Goal: Information Seeking & Learning: Find specific page/section

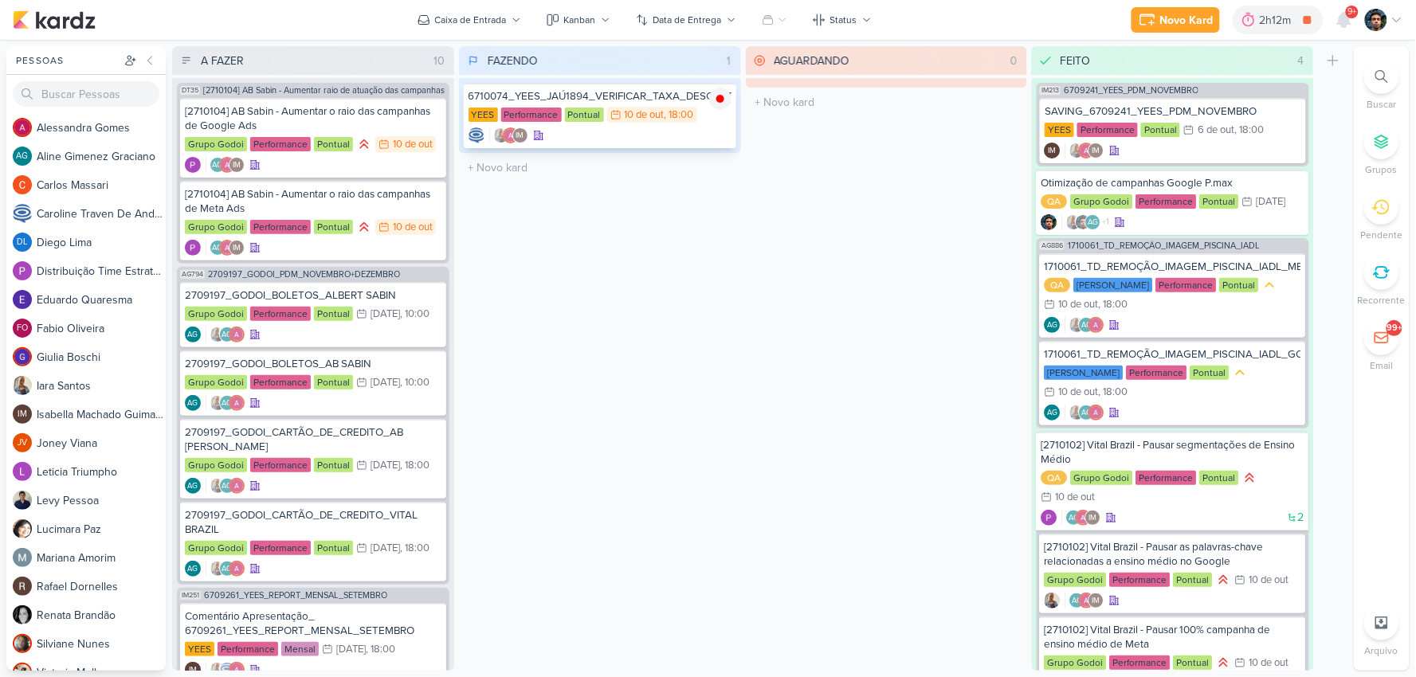
scroll to position [637, 0]
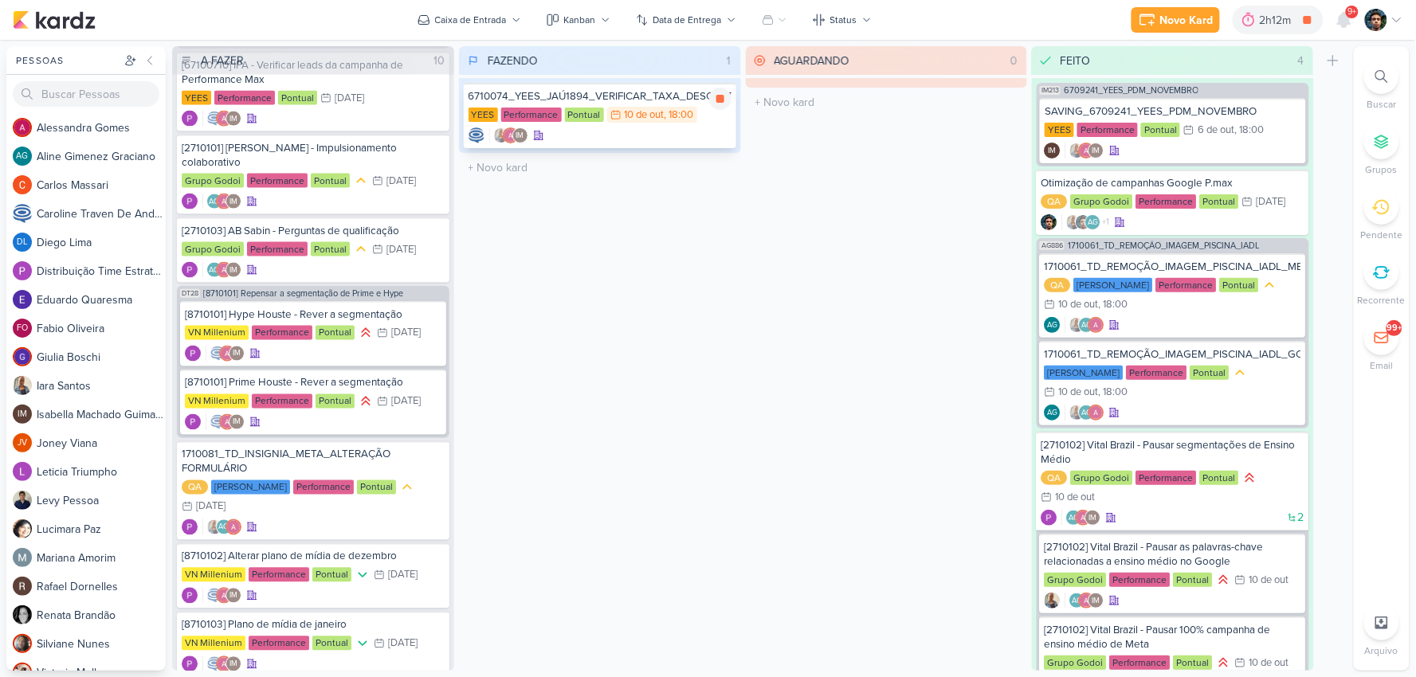
click at [663, 131] on div "IM" at bounding box center [599, 135] width 263 height 16
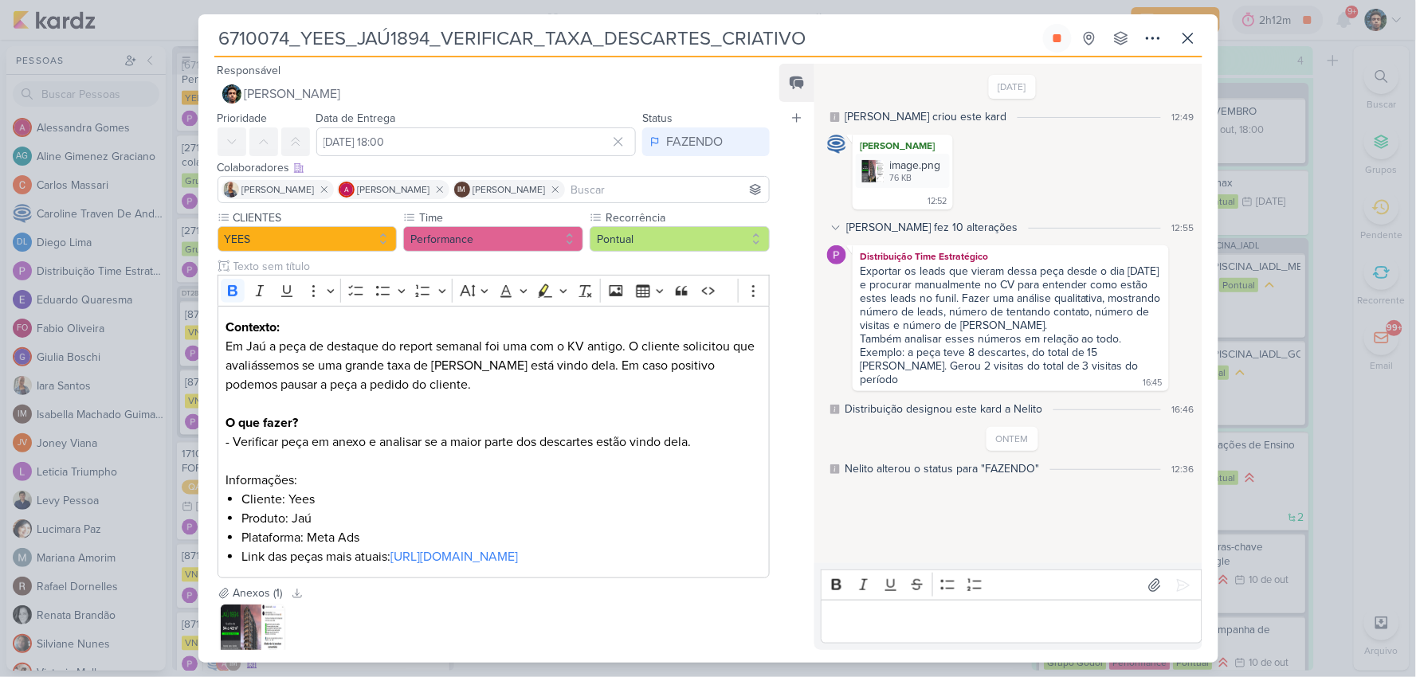
click at [879, 615] on p "Editor editing area: main" at bounding box center [1011, 622] width 364 height 19
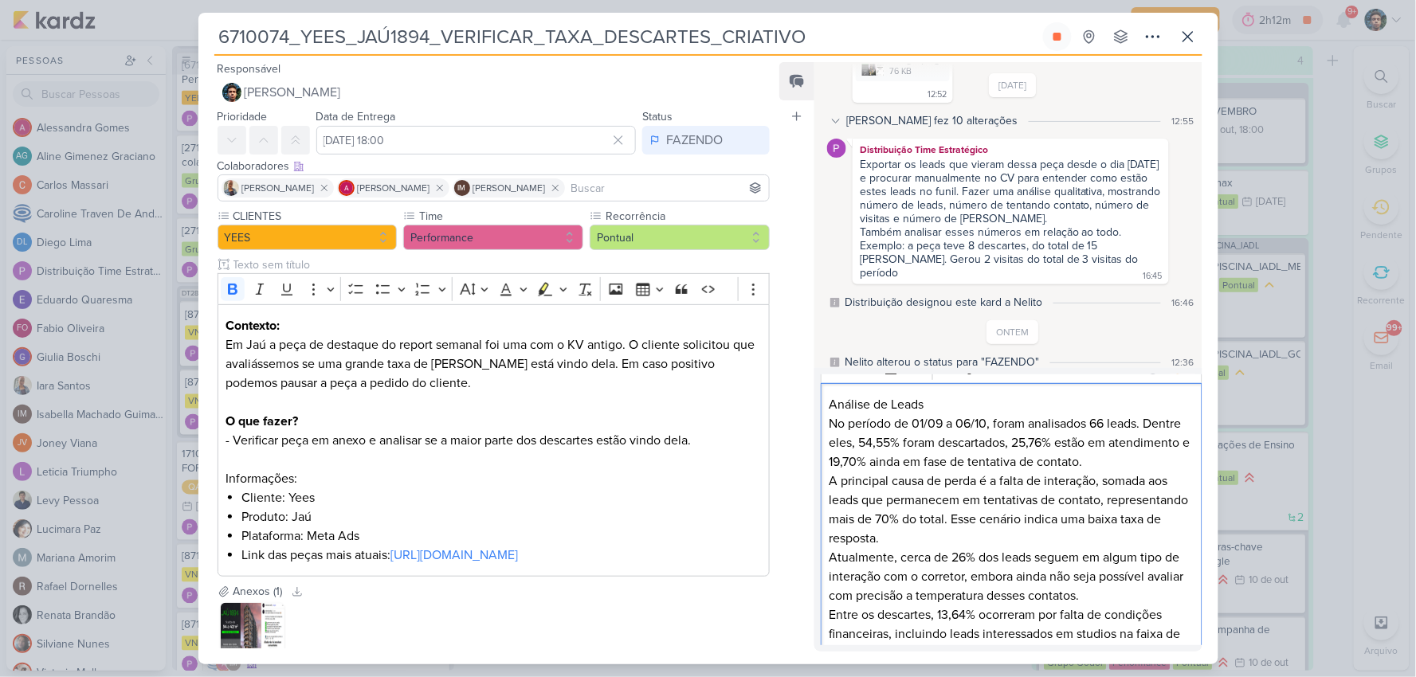
scroll to position [0, 0]
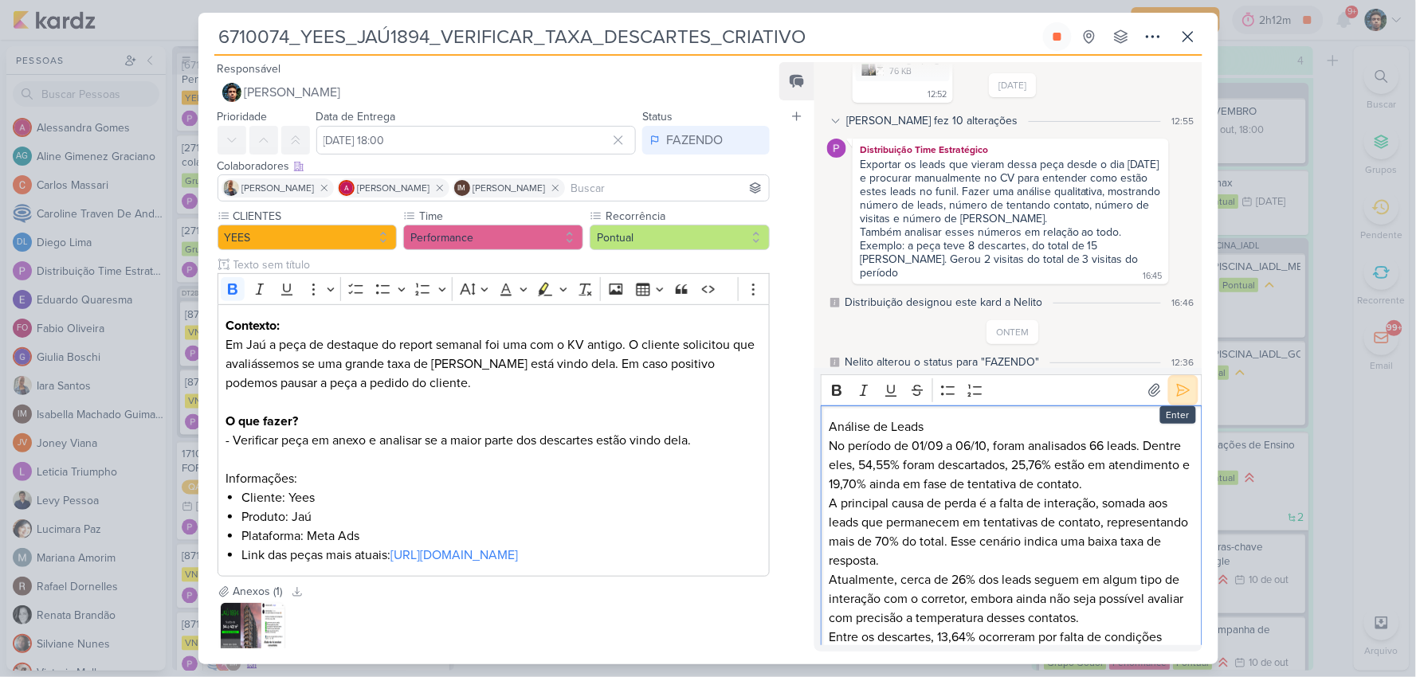
click at [1179, 386] on icon at bounding box center [1183, 390] width 16 height 16
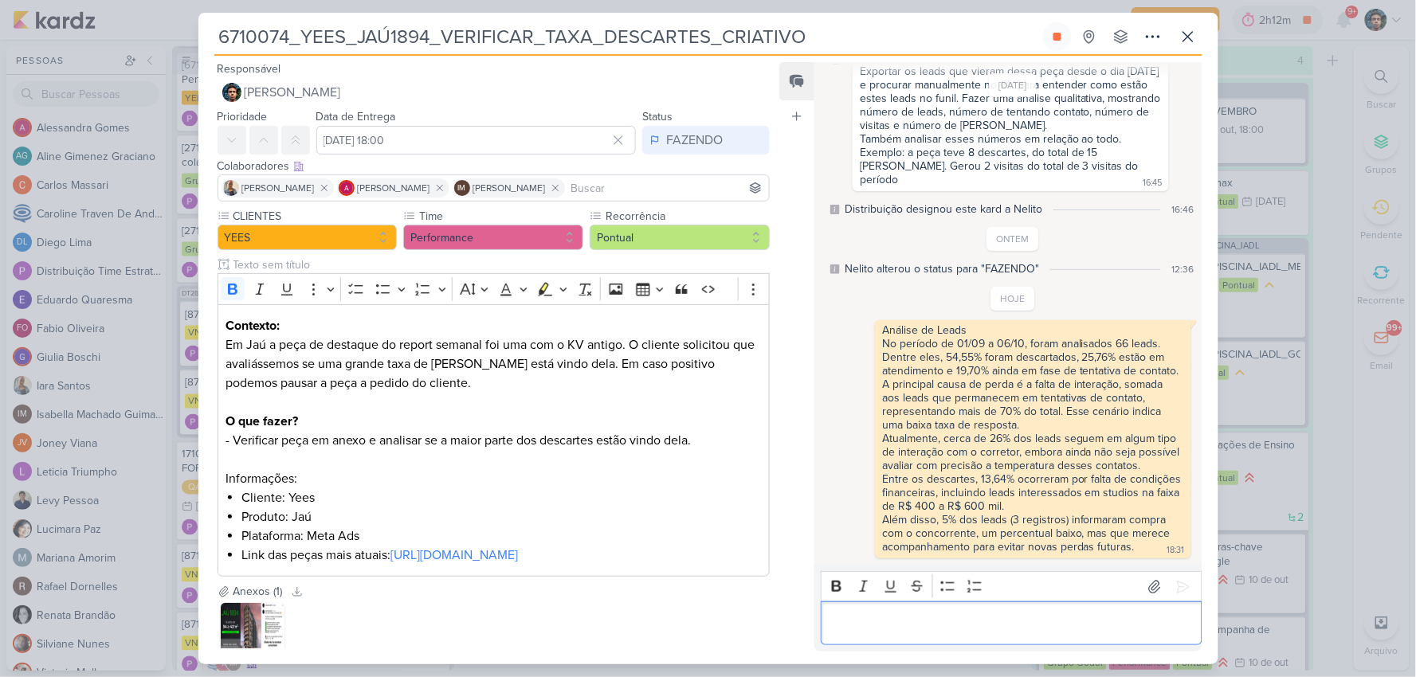
click at [951, 618] on p "Editor editing area: main" at bounding box center [1011, 623] width 364 height 19
click at [830, 614] on p "[URL][DOMAIN_NAME]" at bounding box center [1011, 623] width 364 height 19
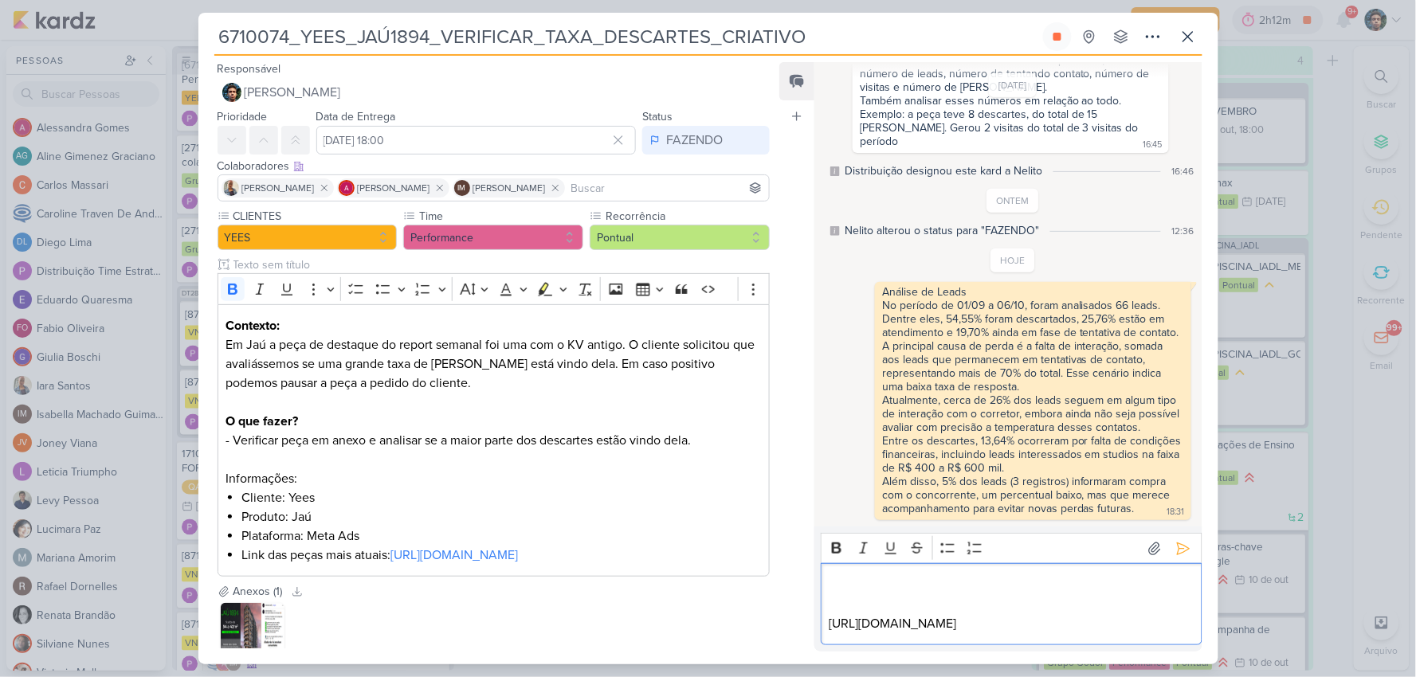
scroll to position [272, 0]
click at [1177, 542] on icon at bounding box center [1183, 548] width 12 height 12
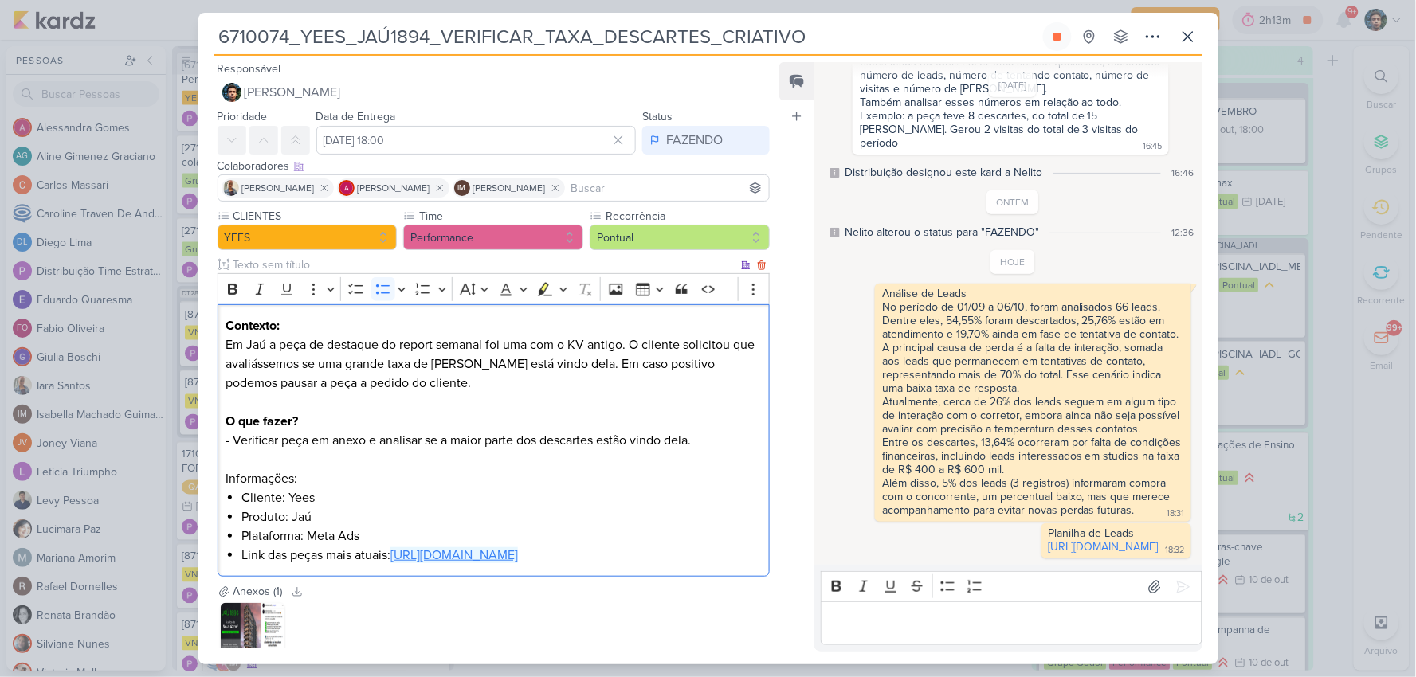
click at [518, 555] on link "[URL][DOMAIN_NAME]" at bounding box center [453, 555] width 127 height 16
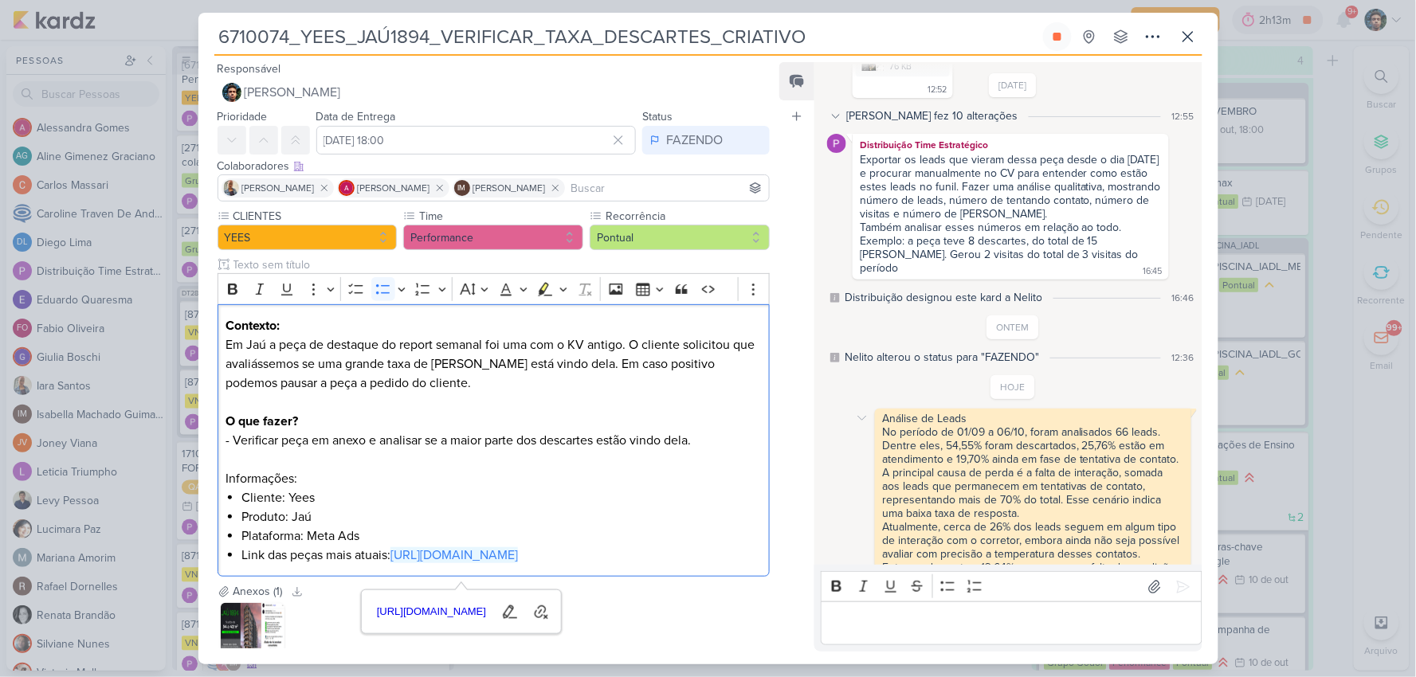
scroll to position [2, 0]
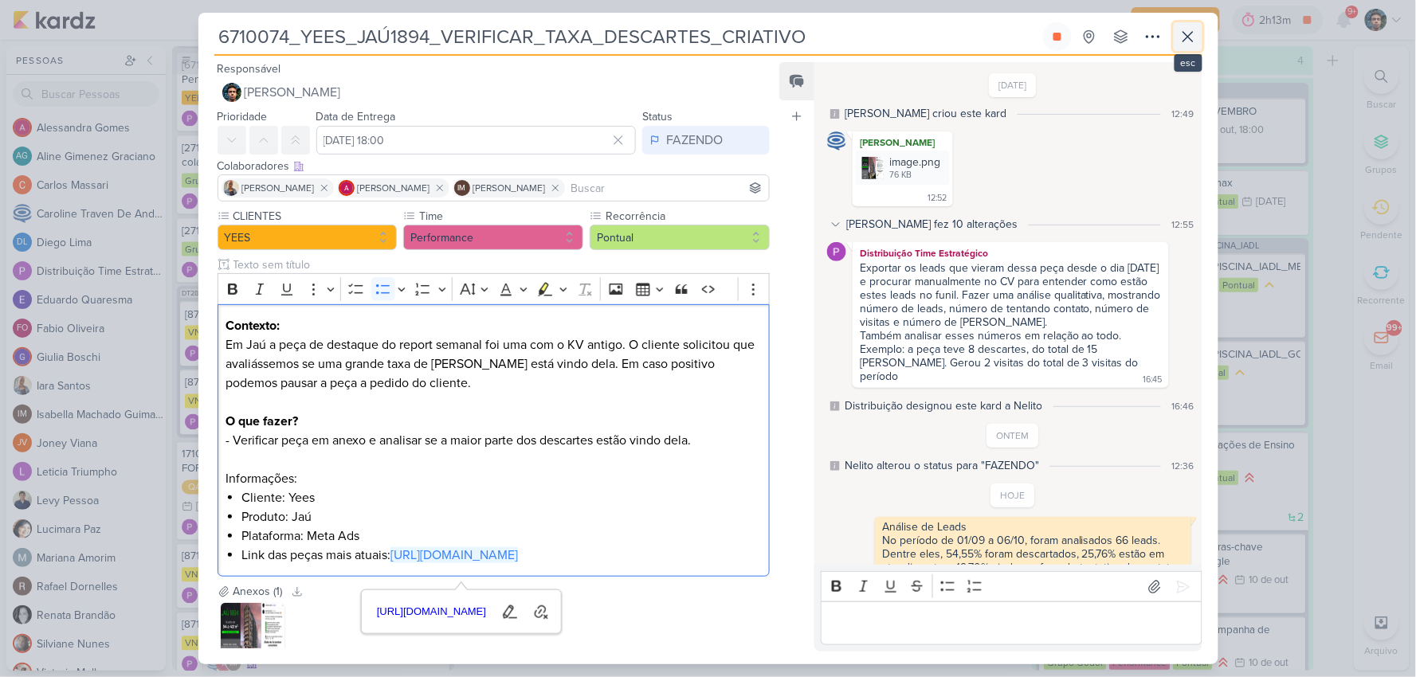
click at [1188, 37] on icon at bounding box center [1188, 37] width 10 height 10
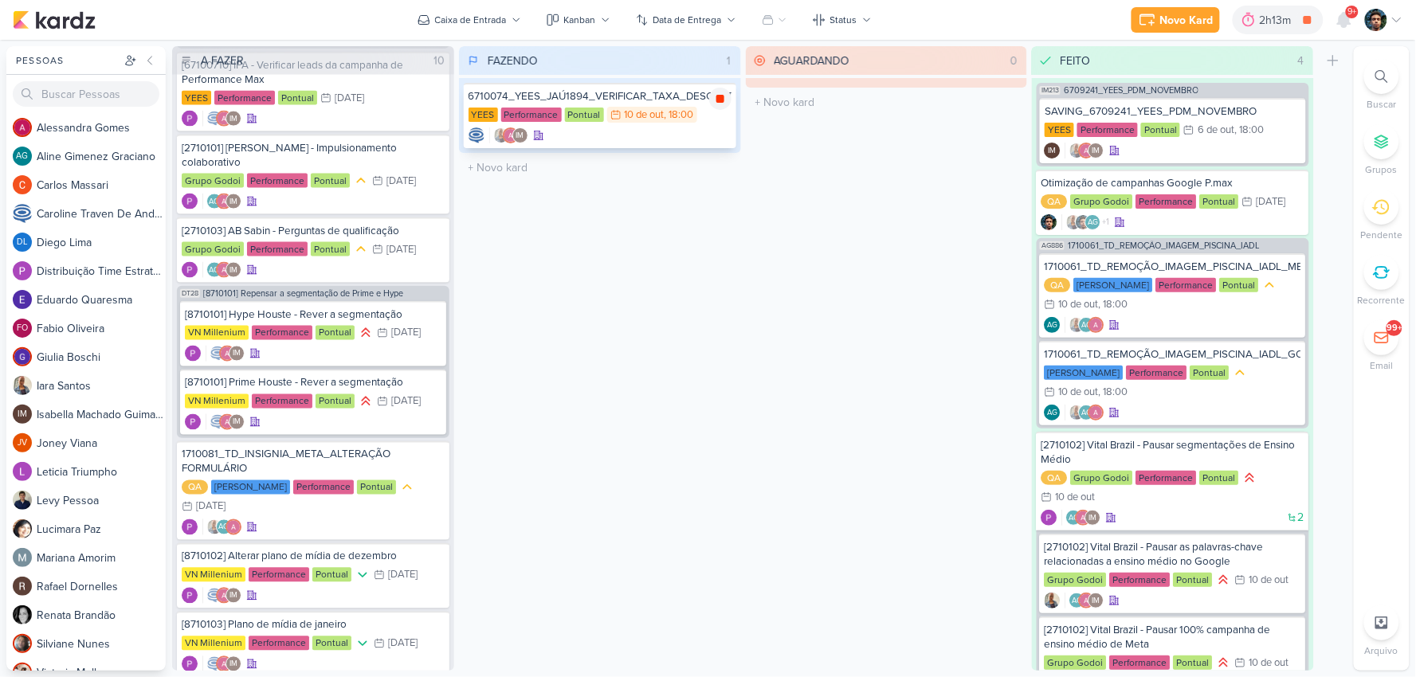
click at [711, 99] on div at bounding box center [720, 99] width 22 height 22
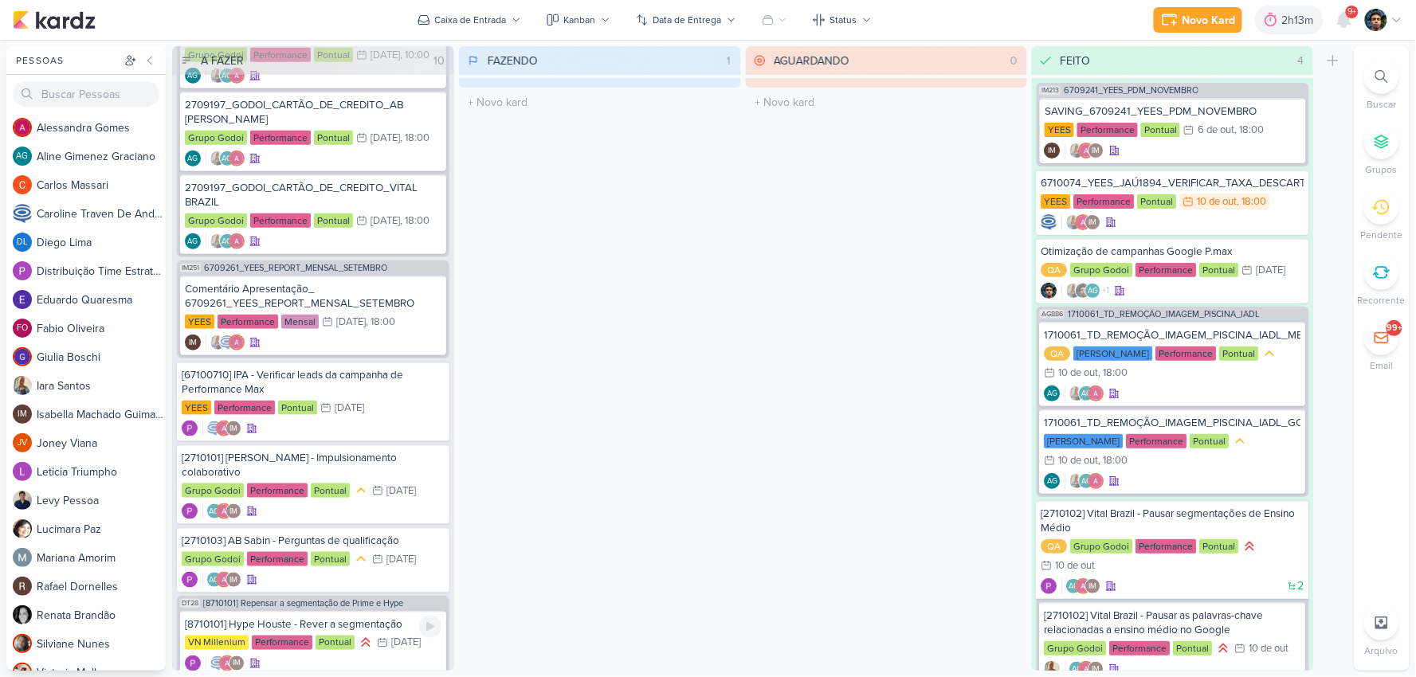
scroll to position [0, 0]
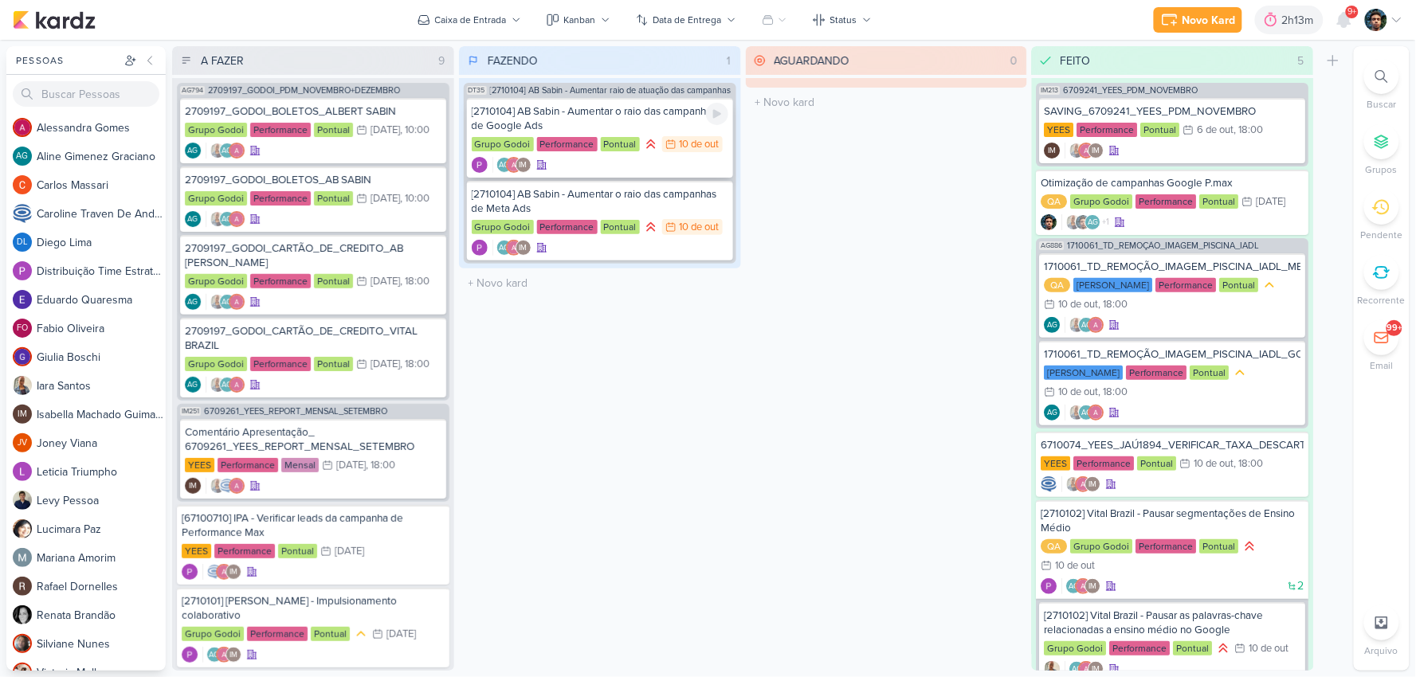
click at [630, 114] on div "[2710104] AB Sabin - Aumentar o raio das campanhas de Google Ads" at bounding box center [600, 118] width 256 height 29
